Goal: Task Accomplishment & Management: Use online tool/utility

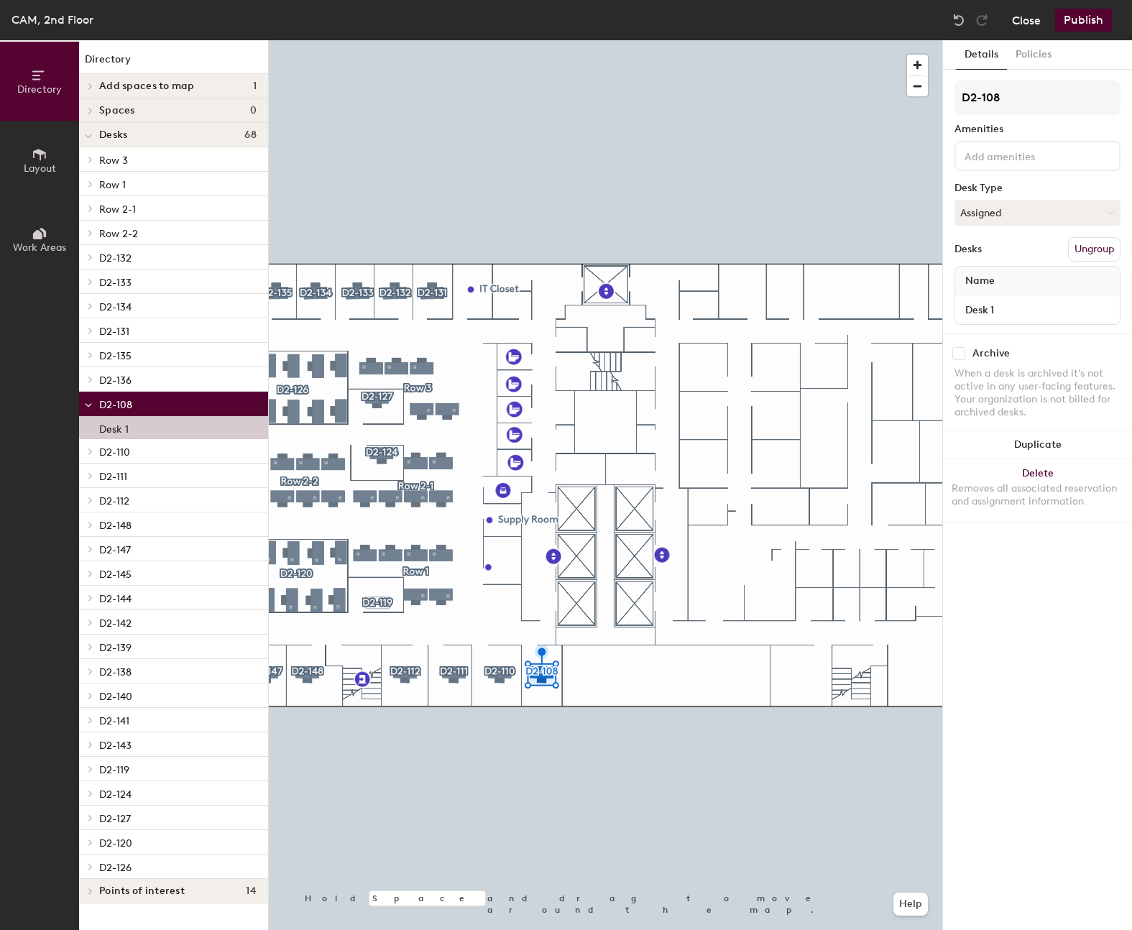
click at [1026, 20] on button "Close" at bounding box center [1026, 20] width 29 height 23
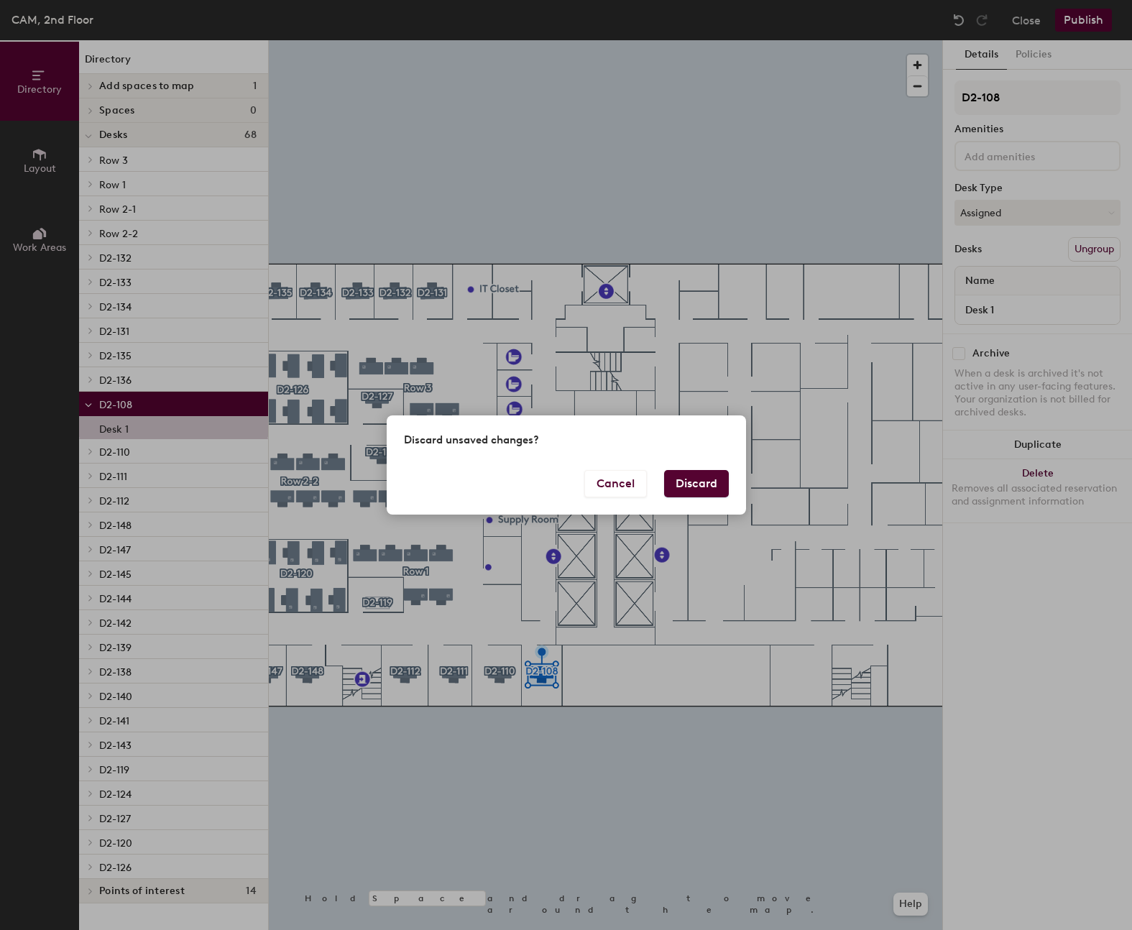
click at [708, 473] on button "Discard" at bounding box center [696, 483] width 65 height 27
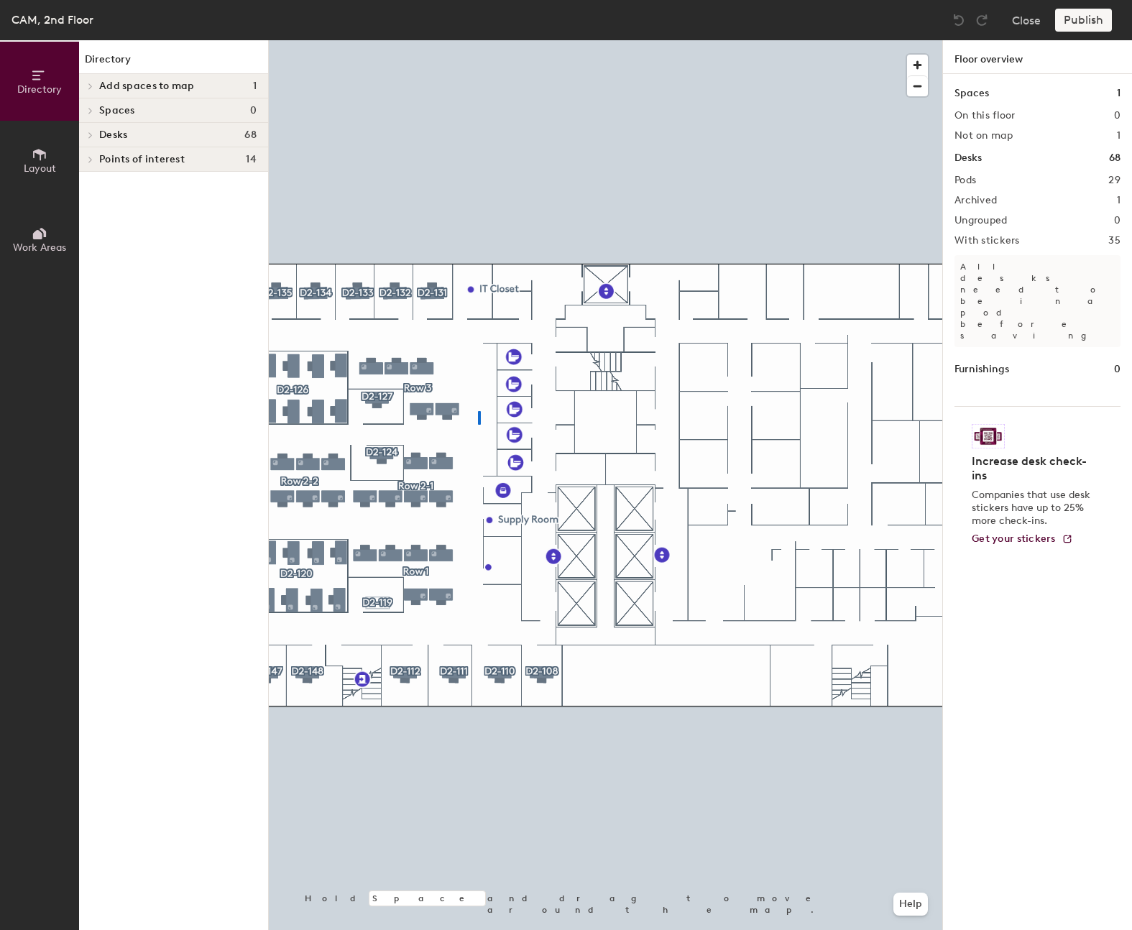
click at [478, 40] on div at bounding box center [605, 40] width 673 height 0
click at [914, 85] on span "button" at bounding box center [917, 86] width 21 height 20
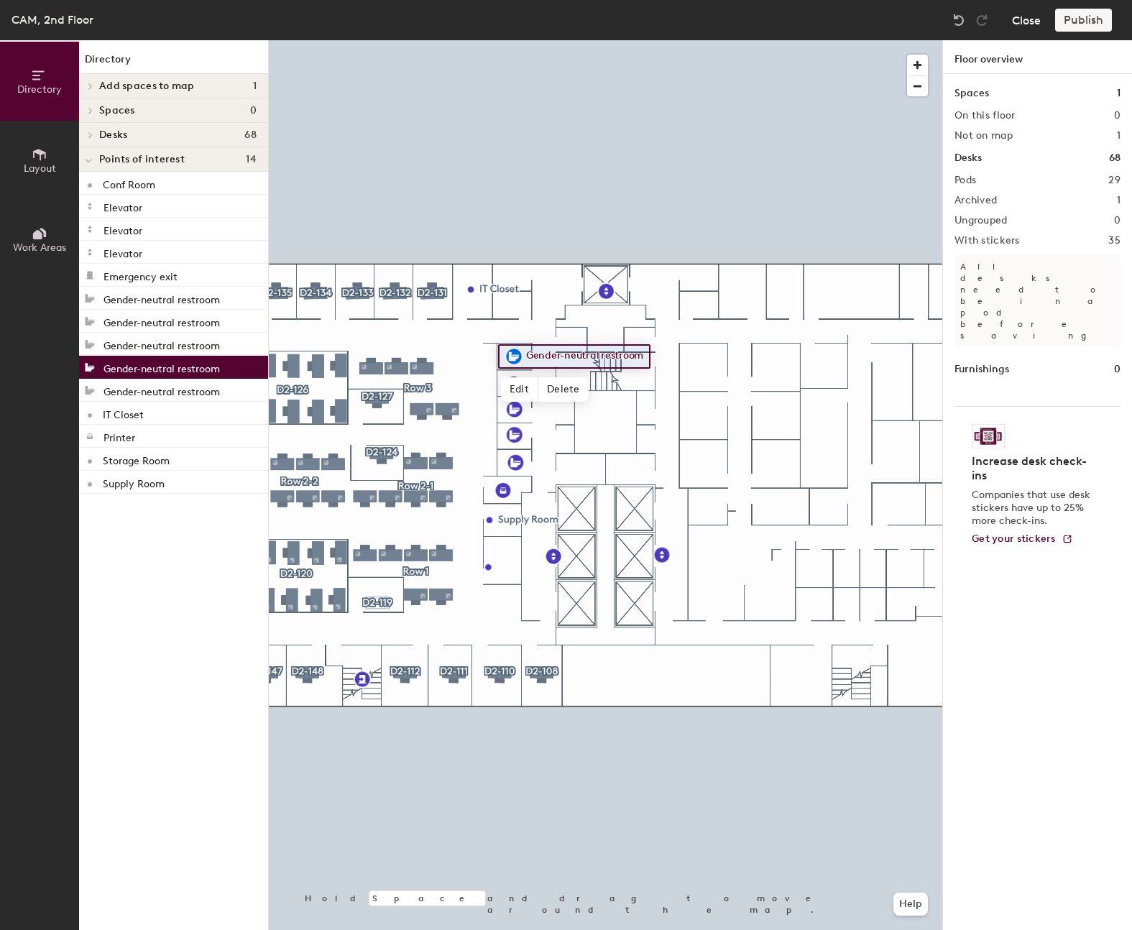
click at [1022, 26] on button "Close" at bounding box center [1026, 20] width 29 height 23
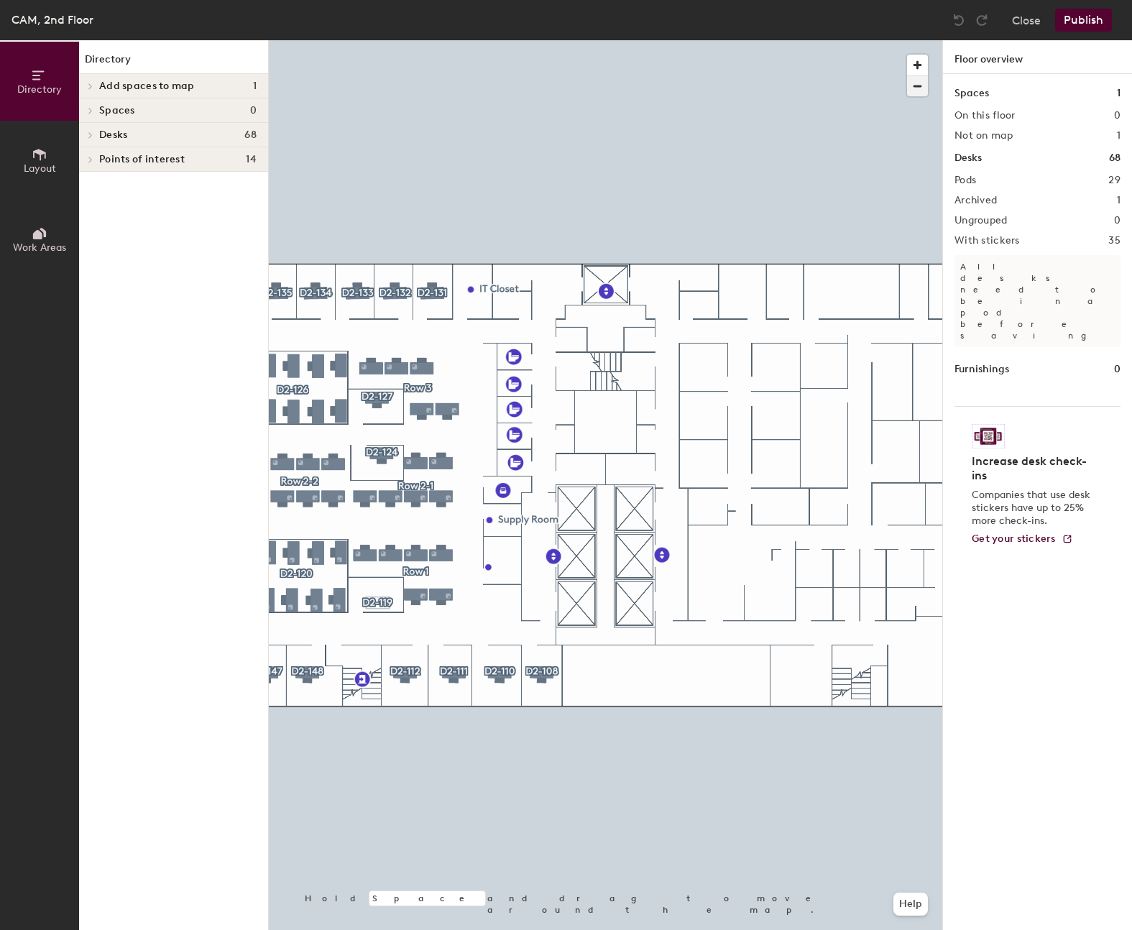
click at [913, 81] on span "button" at bounding box center [917, 86] width 21 height 20
click at [916, 85] on span "button" at bounding box center [917, 86] width 21 height 20
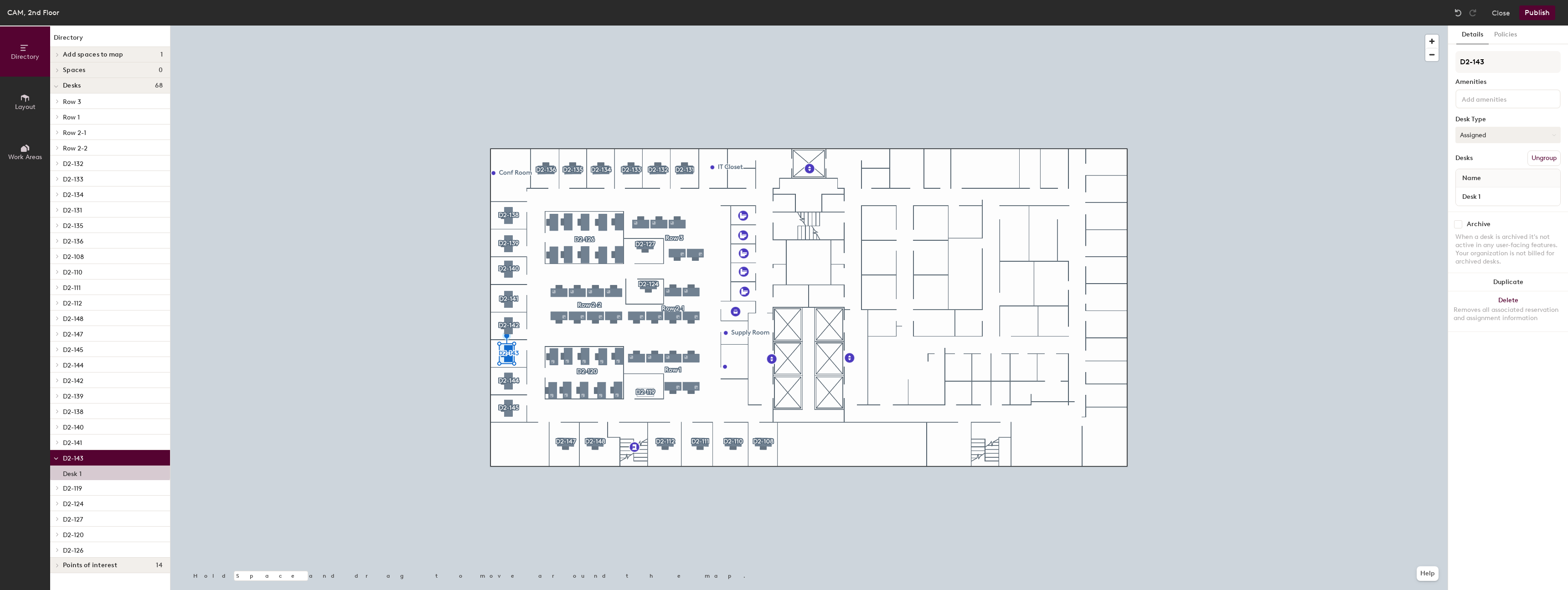
click at [717, 134] on icon at bounding box center [1554, 135] width 4 height 4
click at [717, 36] on button "Policies" at bounding box center [1505, 34] width 34 height 18
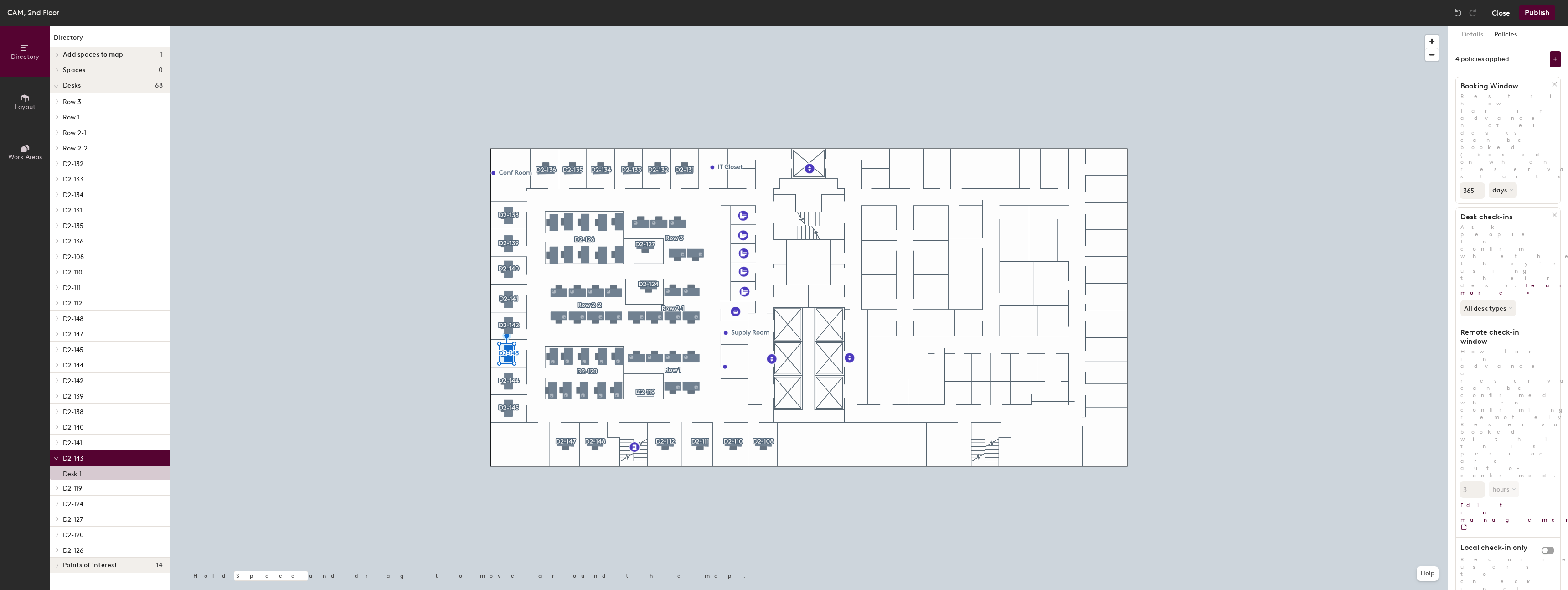
click at [717, 13] on button "Close" at bounding box center [1501, 13] width 18 height 15
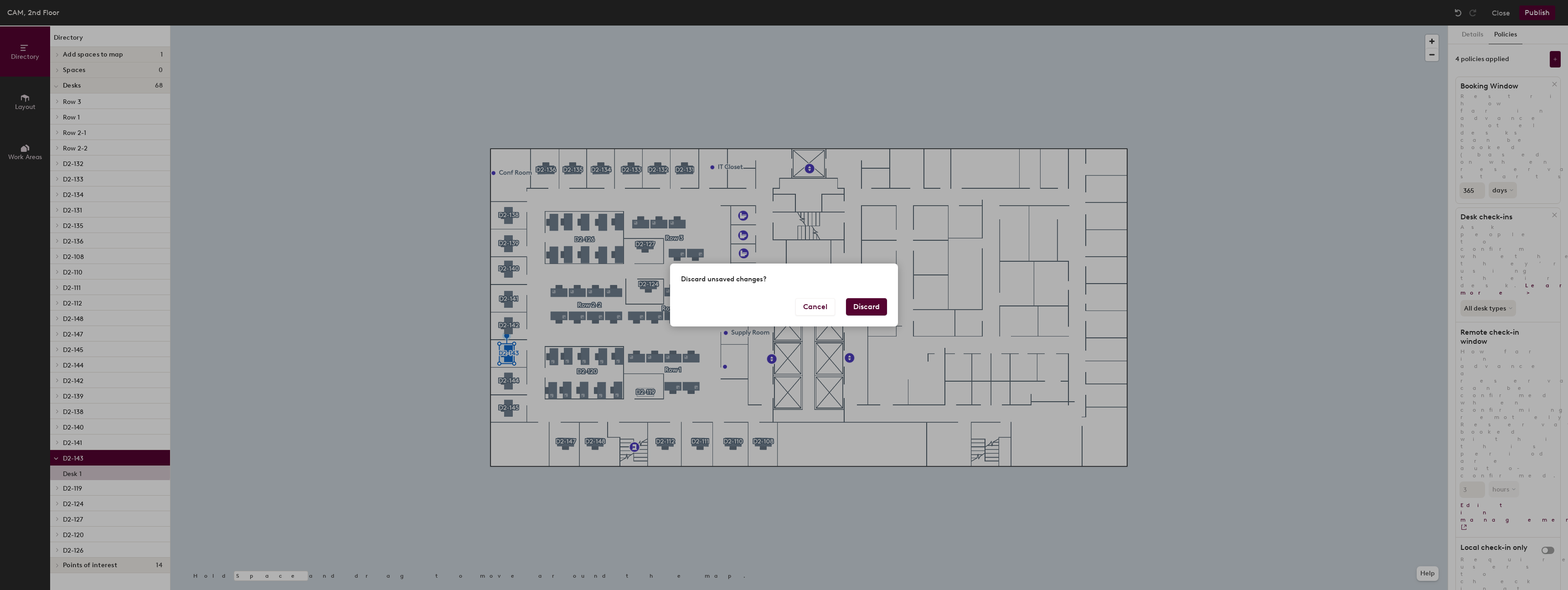
click at [717, 303] on button "Discard" at bounding box center [866, 306] width 41 height 17
